Goal: Task Accomplishment & Management: Manage account settings

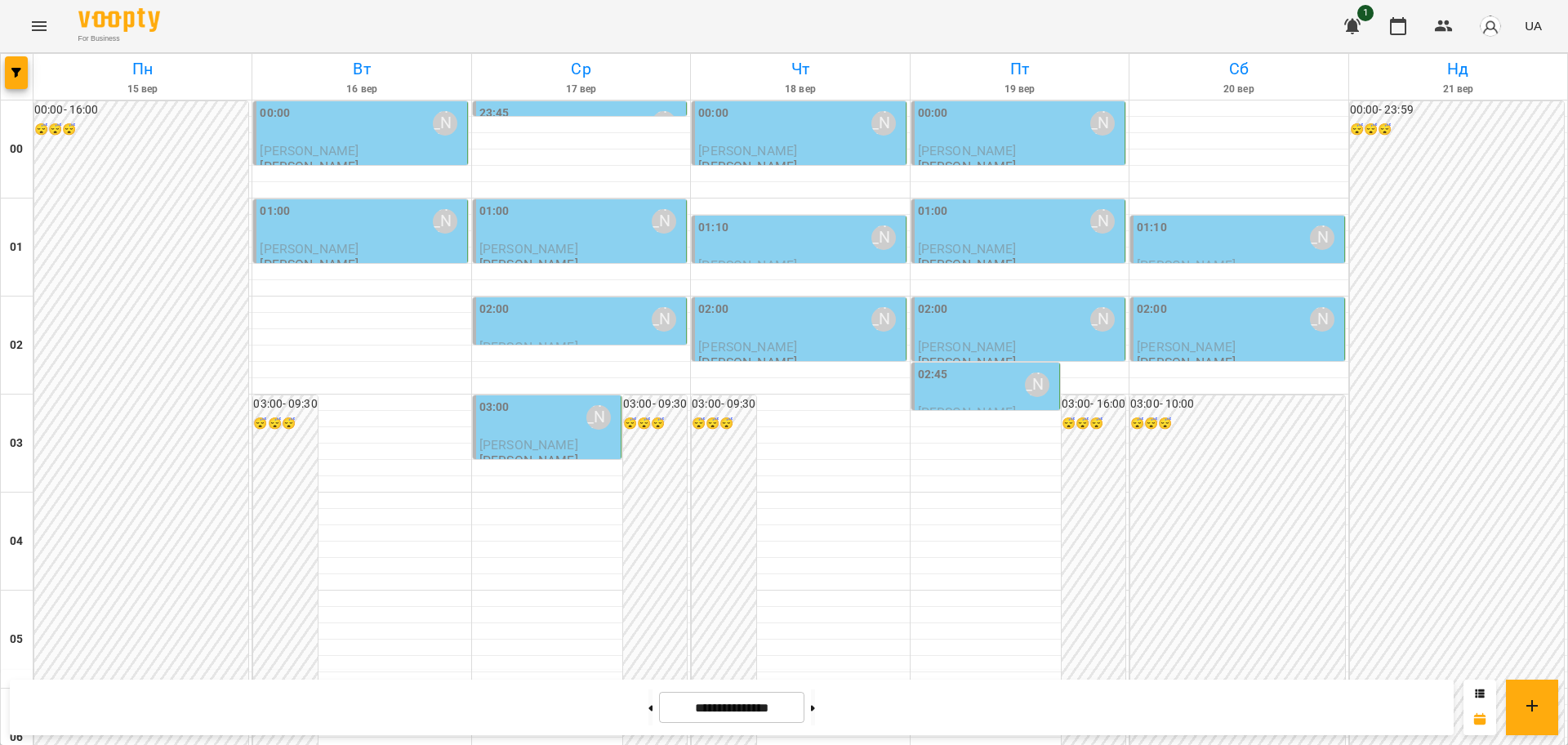
click at [438, 124] on div "[PERSON_NAME]" at bounding box center [444, 123] width 24 height 24
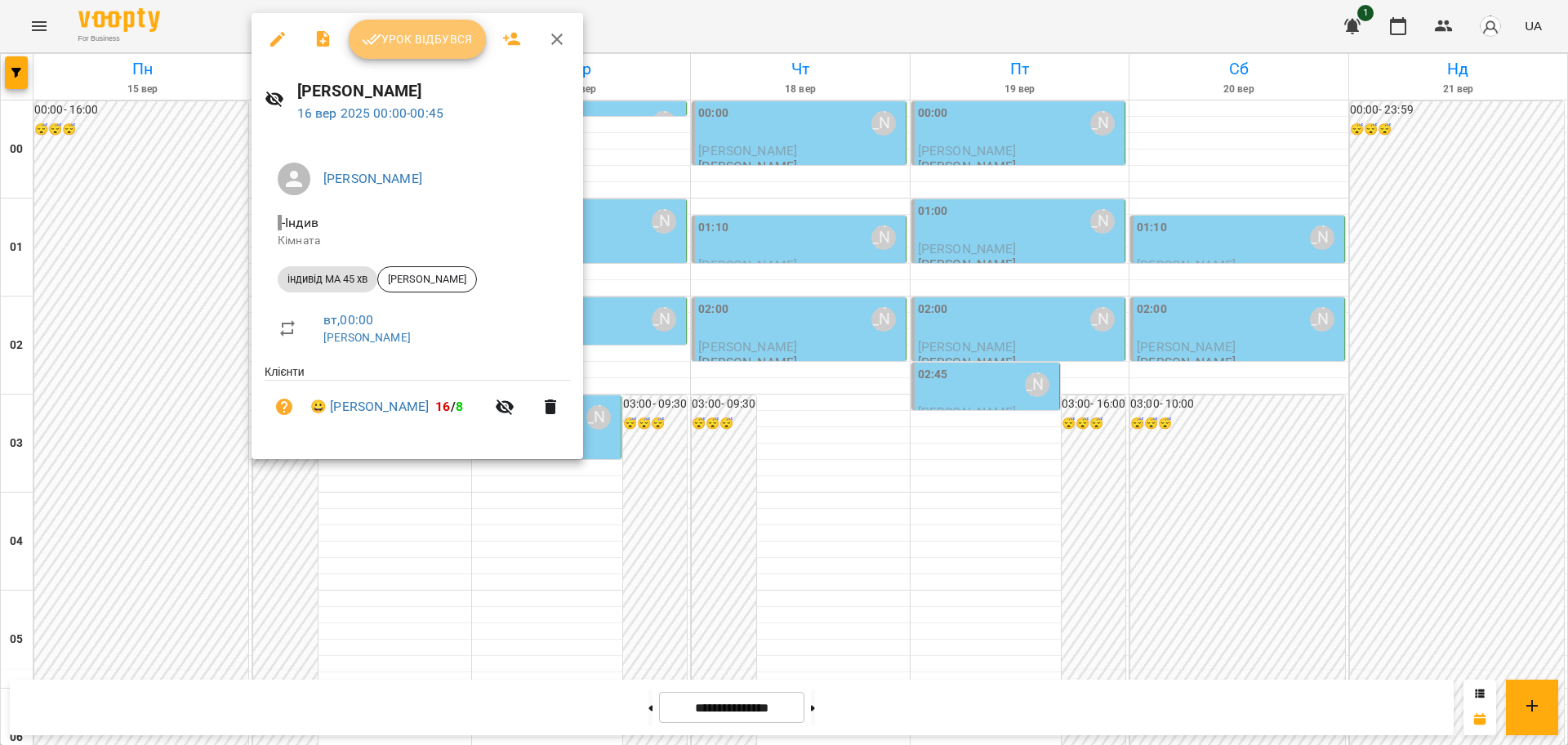
click at [409, 42] on span "Урок відбувся" at bounding box center [417, 39] width 111 height 20
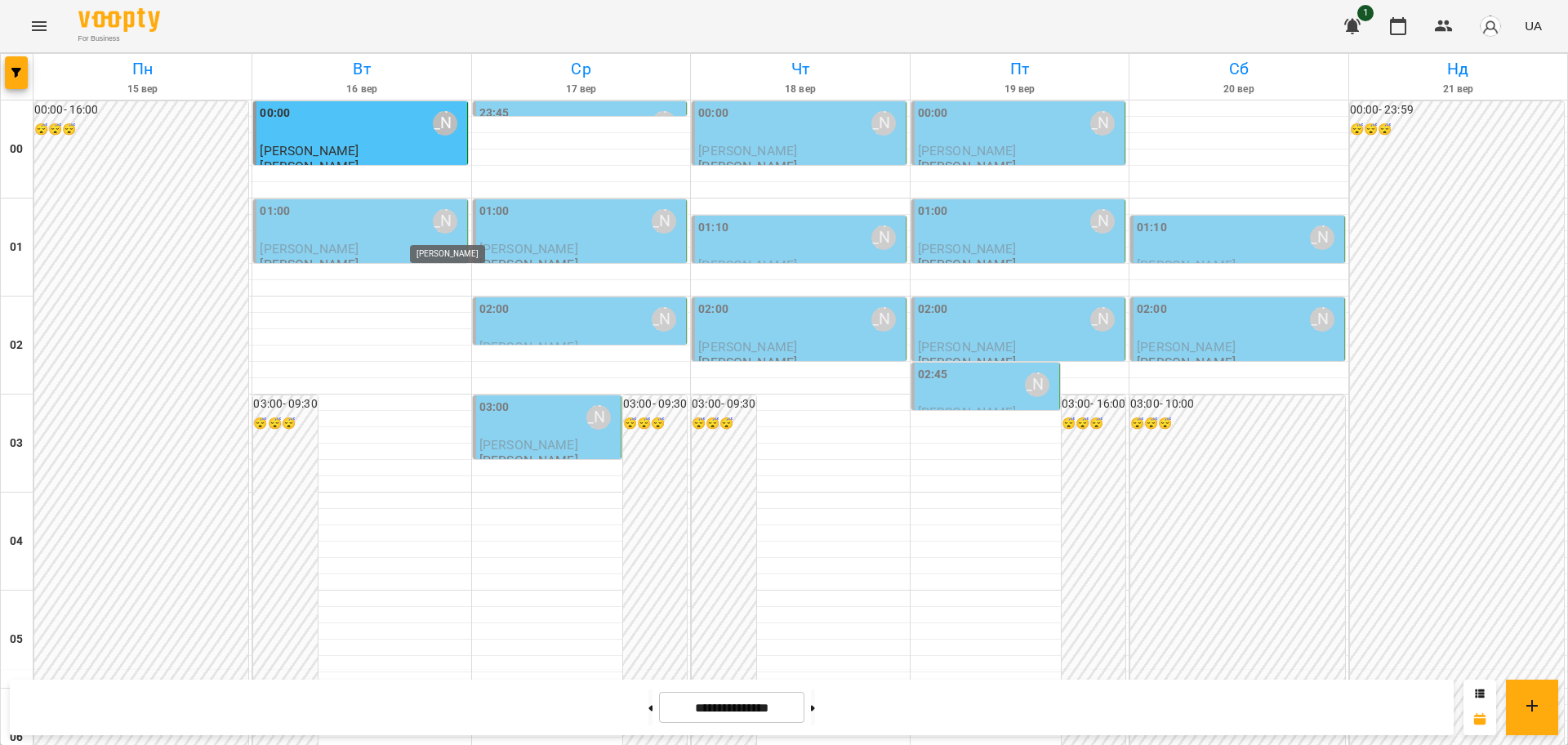
click at [446, 214] on div "[PERSON_NAME]" at bounding box center [444, 220] width 24 height 24
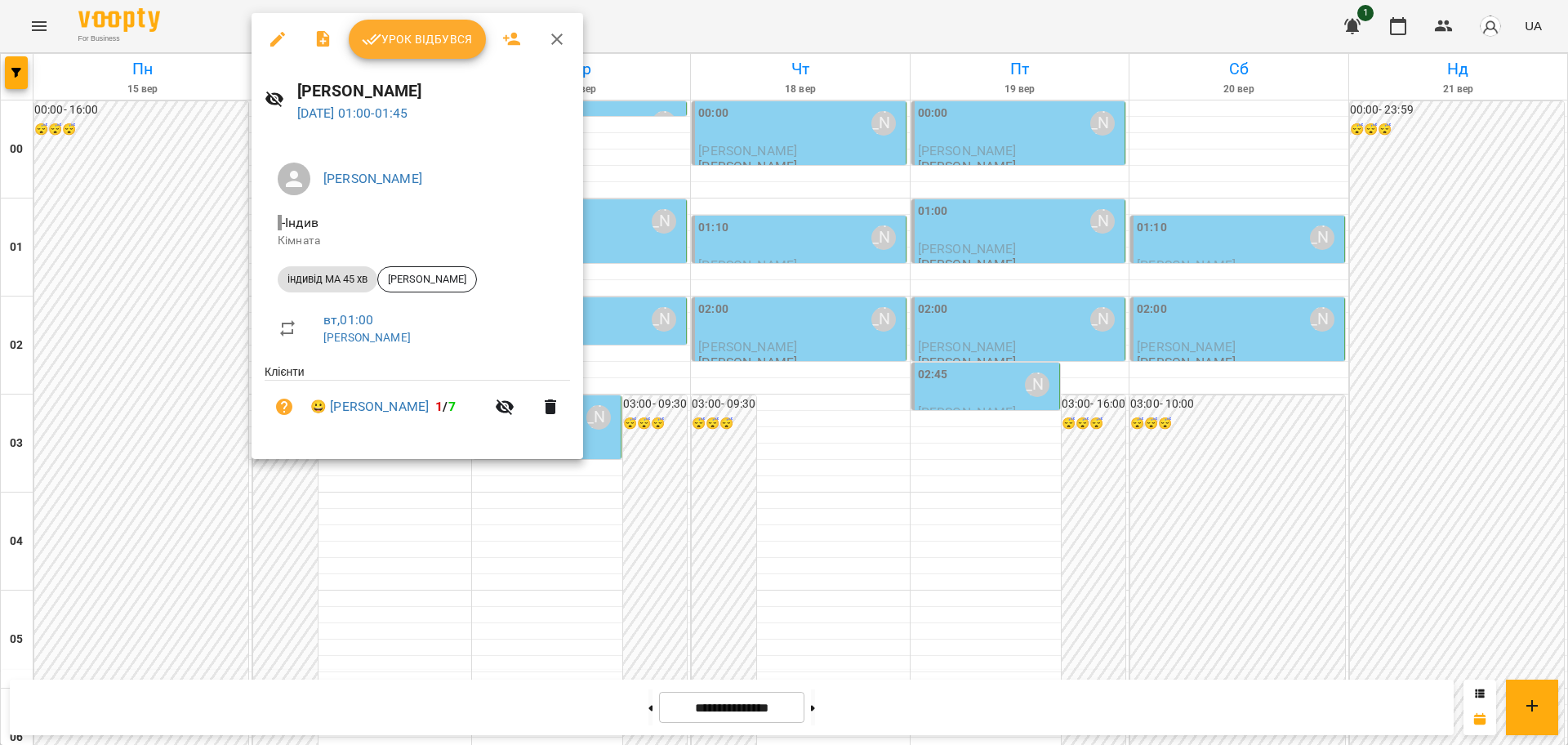
click at [452, 41] on span "Урок відбувся" at bounding box center [417, 39] width 111 height 20
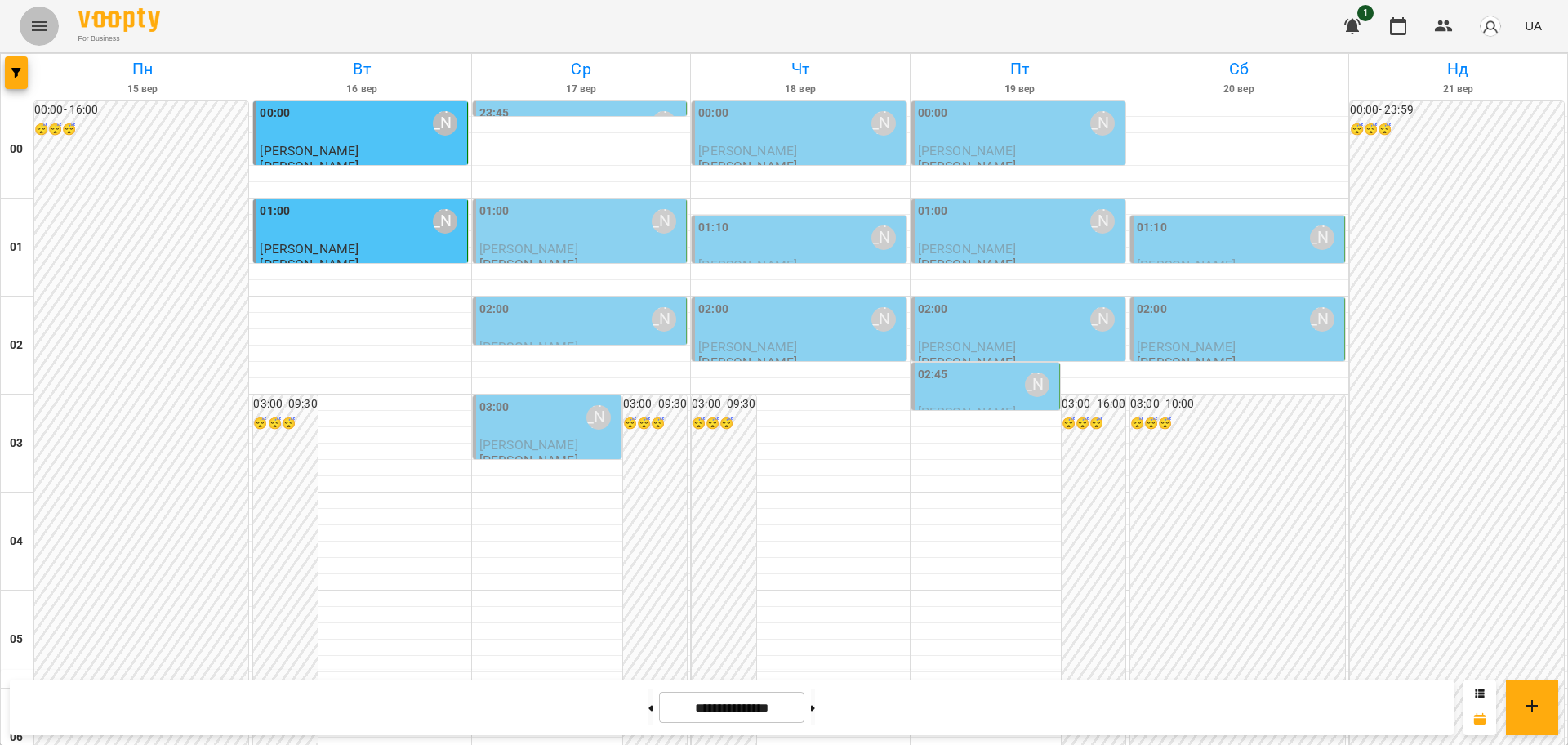
click at [45, 20] on icon "Menu" at bounding box center [39, 26] width 20 height 20
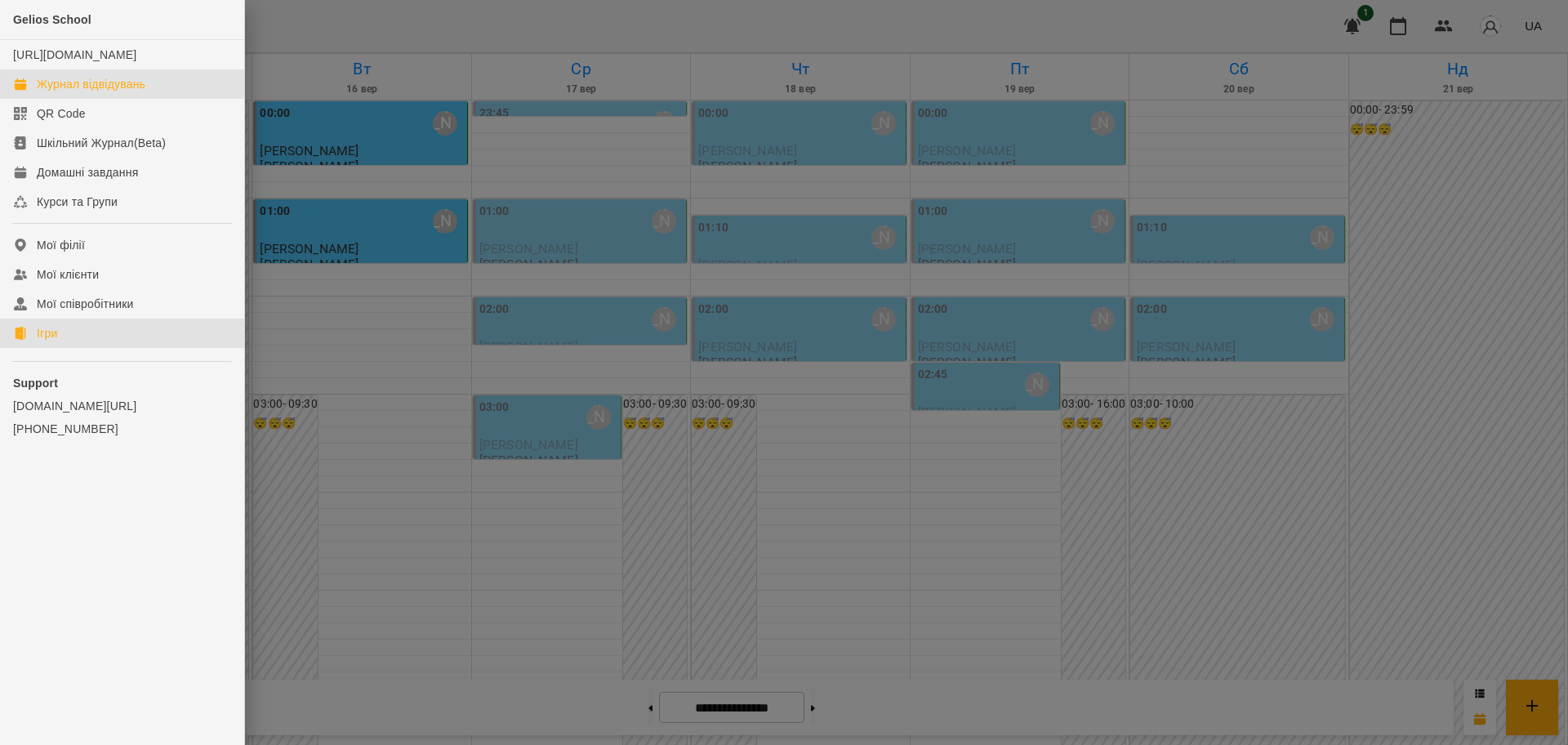
drag, startPoint x: 44, startPoint y: 349, endPoint x: 86, endPoint y: 347, distance: 42.0
click at [44, 342] on div "Ігри" at bounding box center [46, 334] width 21 height 16
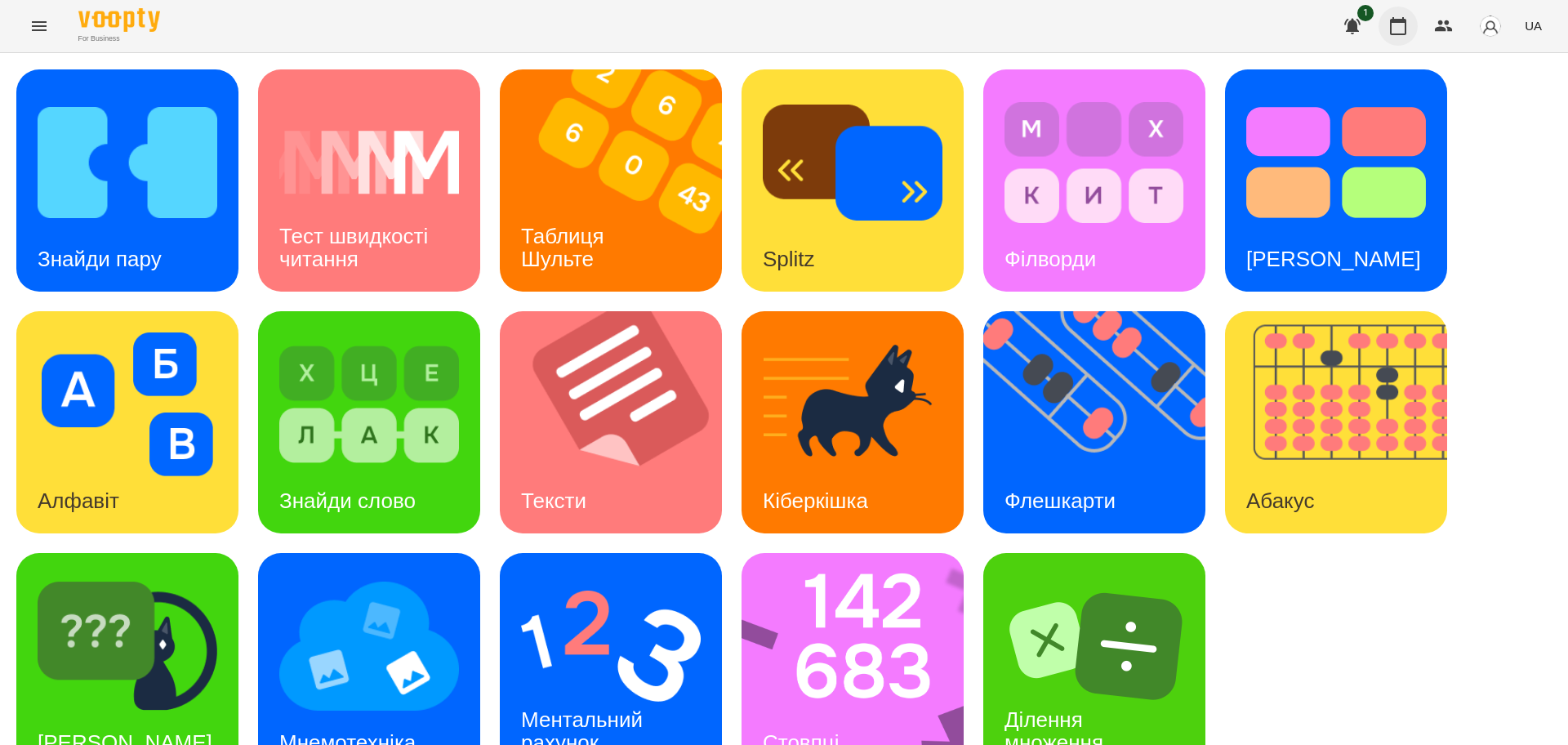
click at [1395, 25] on icon "button" at bounding box center [1399, 26] width 20 height 20
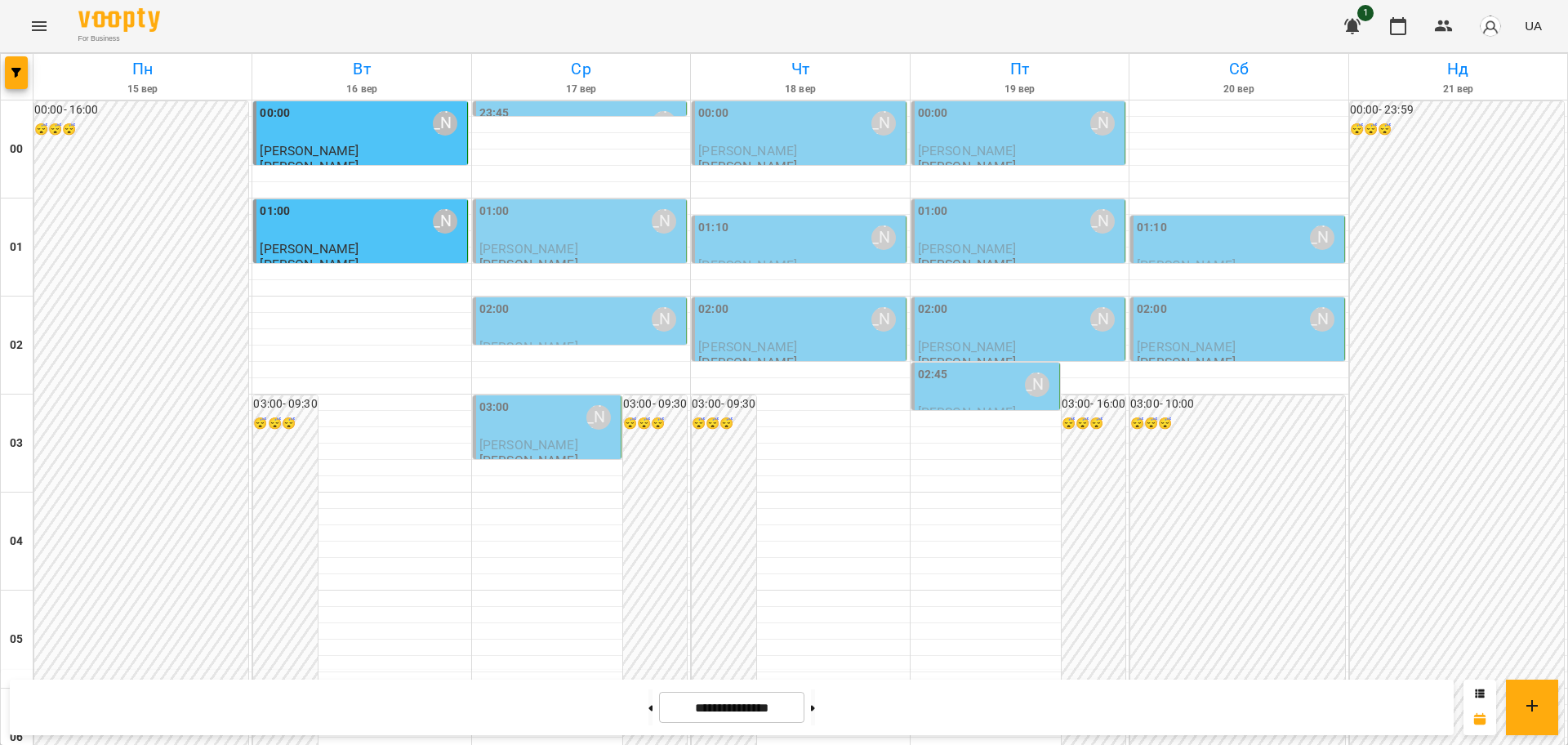
scroll to position [613, 0]
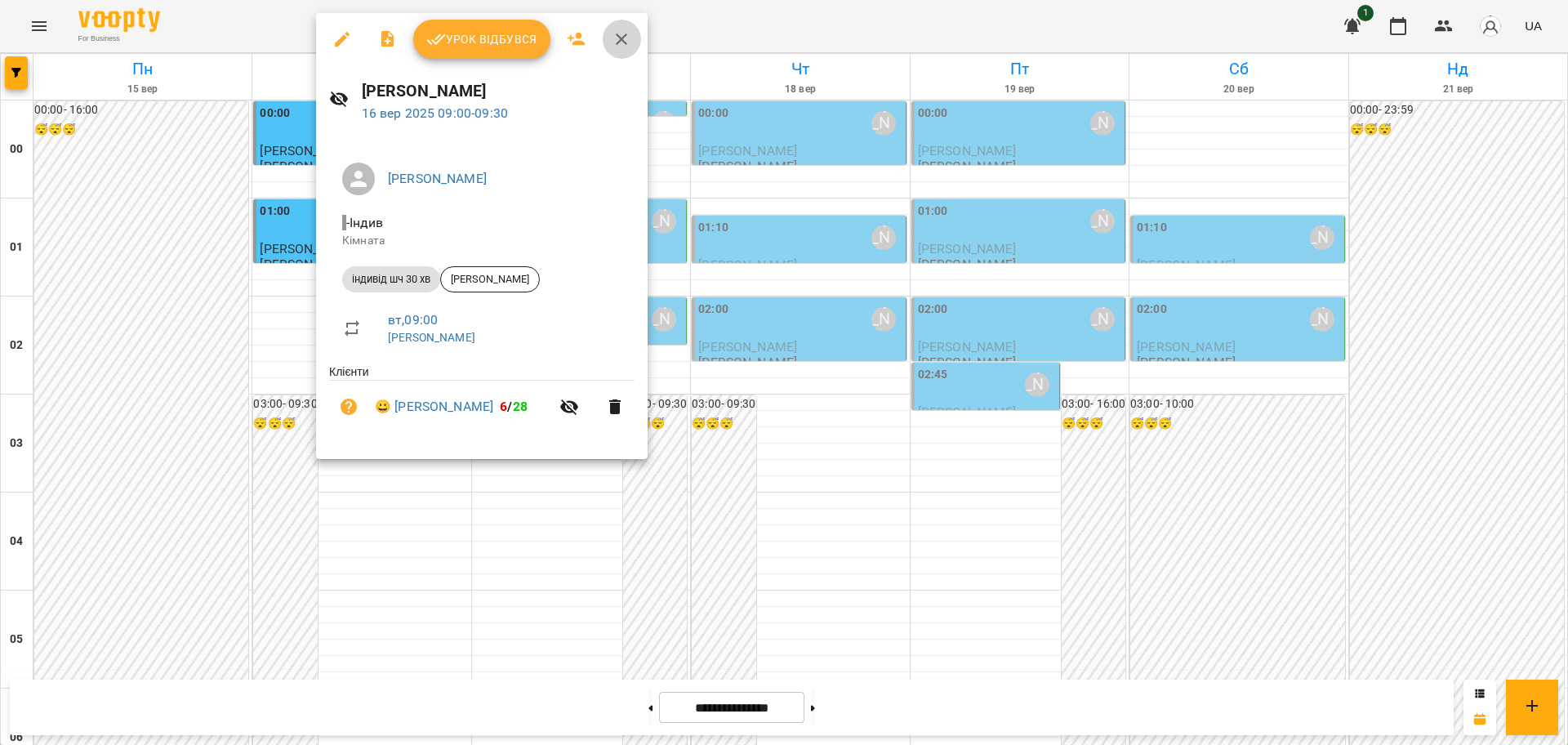
click at [619, 37] on icon "button" at bounding box center [622, 39] width 12 height 12
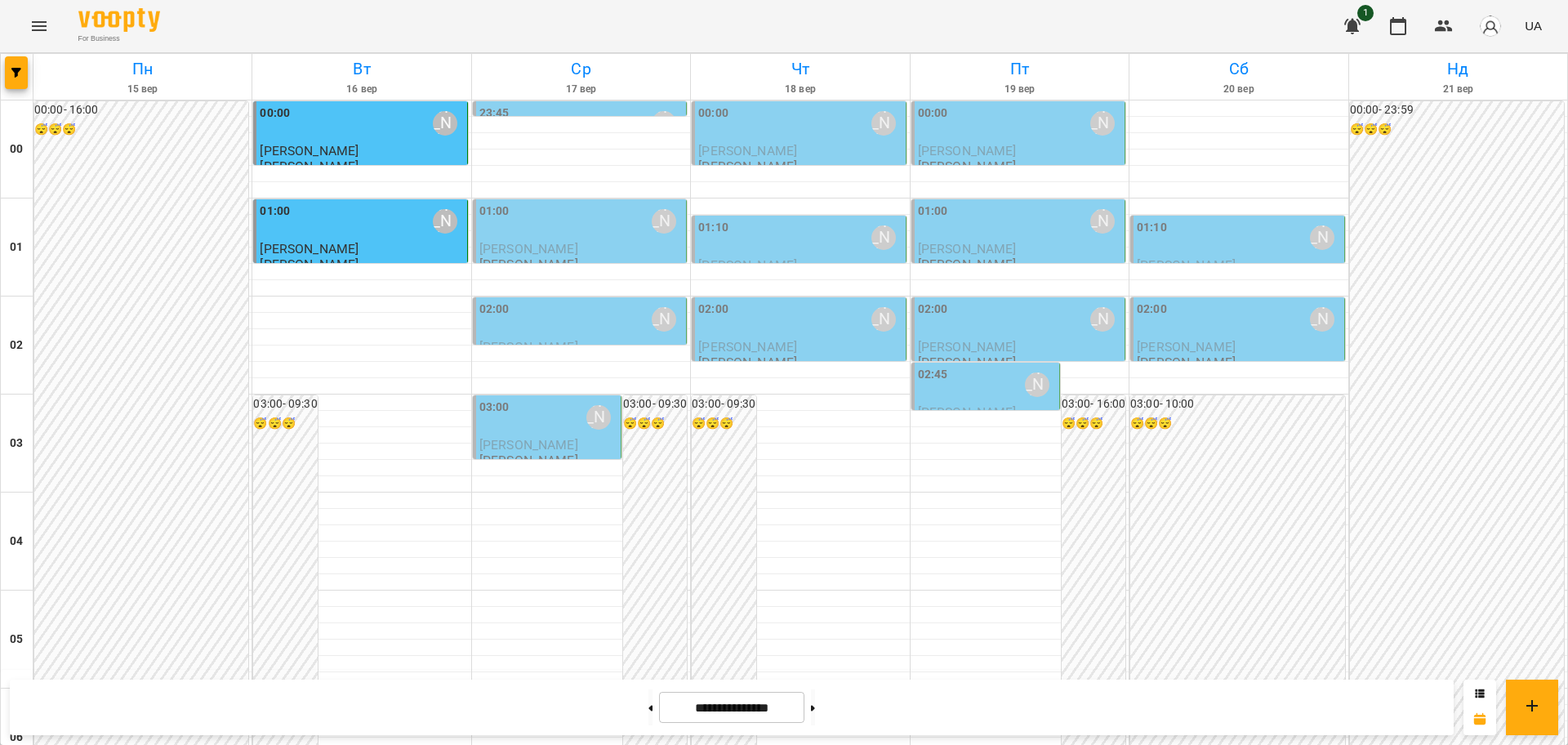
scroll to position [1783, 0]
click at [52, 25] on button "Menu" at bounding box center [39, 26] width 39 height 39
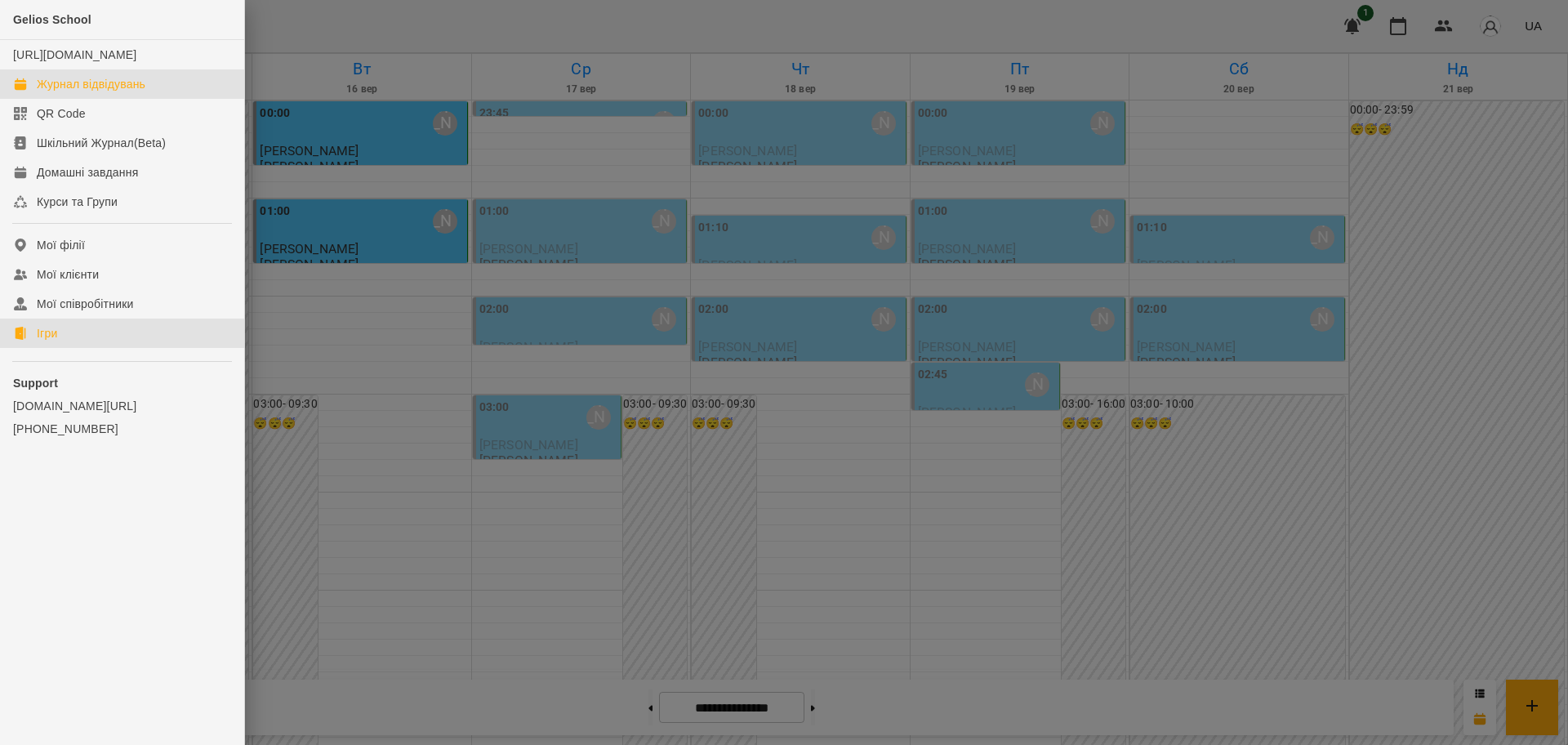
click at [38, 342] on div "Ігри" at bounding box center [46, 334] width 21 height 16
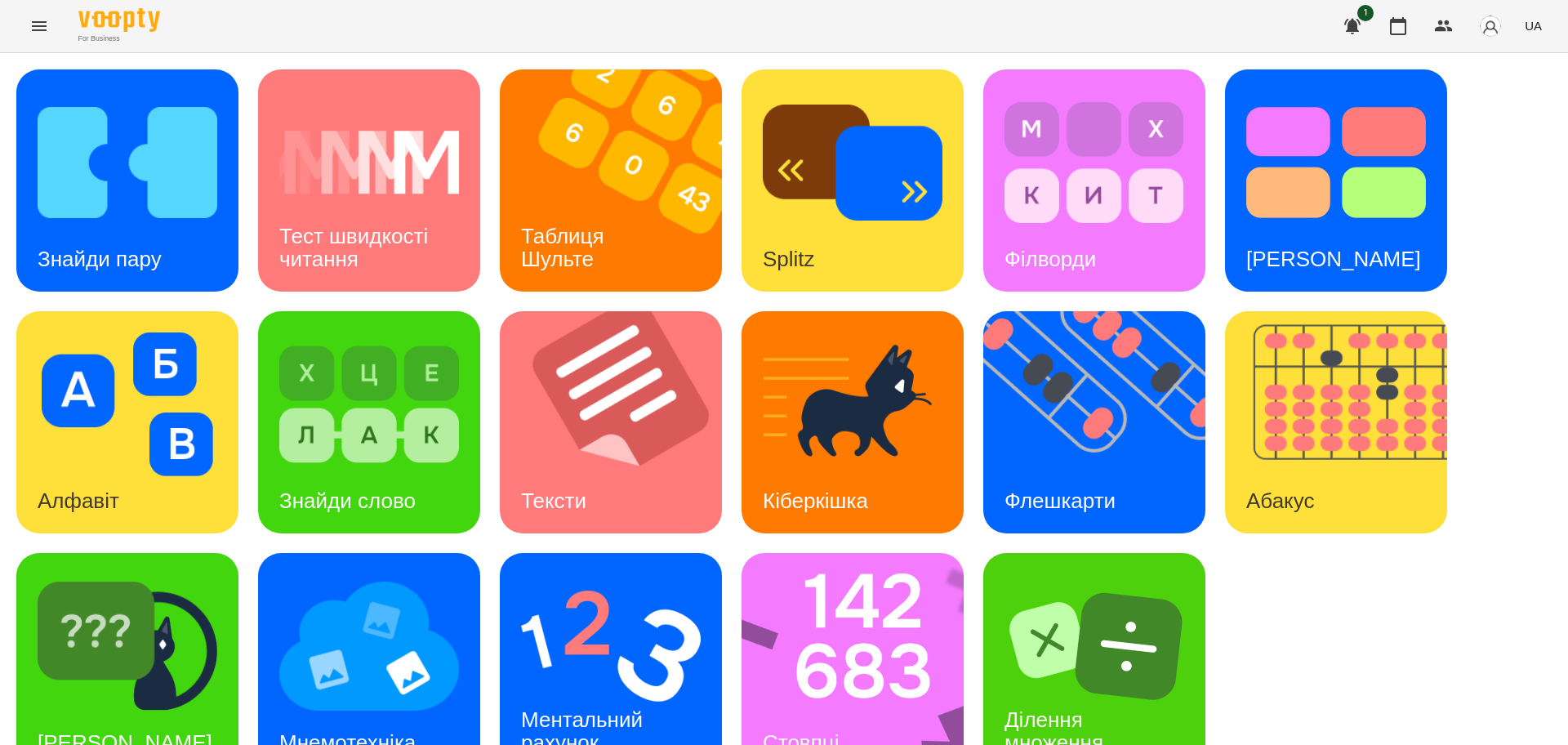
scroll to position [46, 0]
click at [192, 642] on img at bounding box center [127, 646] width 179 height 144
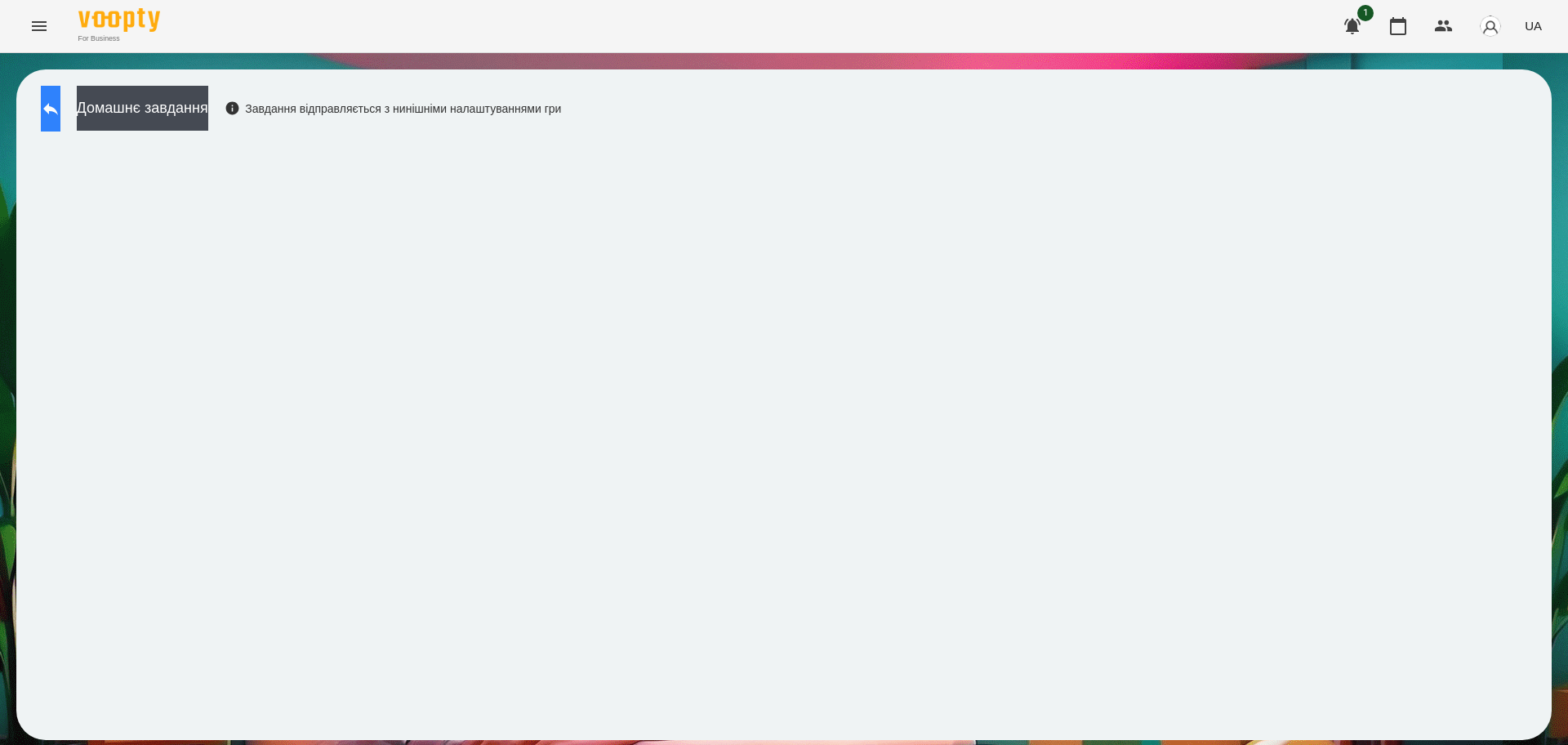
click at [61, 103] on icon at bounding box center [51, 109] width 20 height 20
